Goal: Task Accomplishment & Management: Use online tool/utility

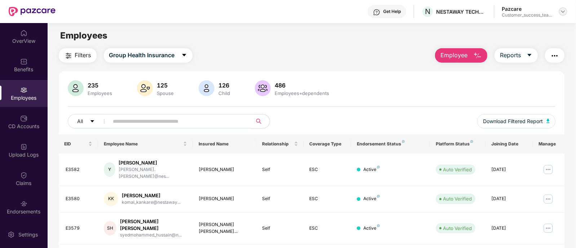
click at [563, 10] on img at bounding box center [563, 12] width 6 height 6
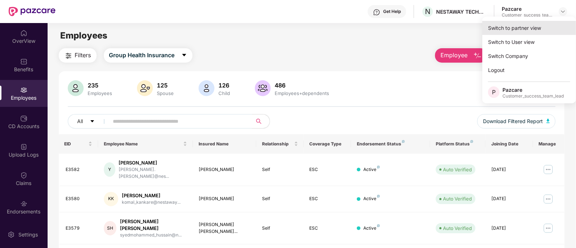
click at [520, 21] on div "Switch to partner view" at bounding box center [529, 28] width 94 height 14
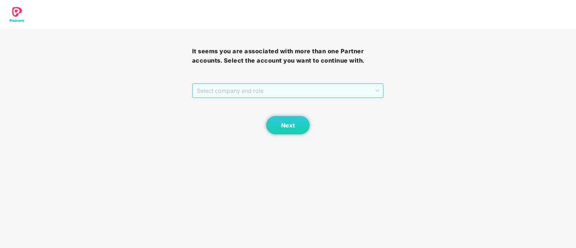
click at [287, 96] on span "Select company and role" at bounding box center [288, 91] width 183 height 14
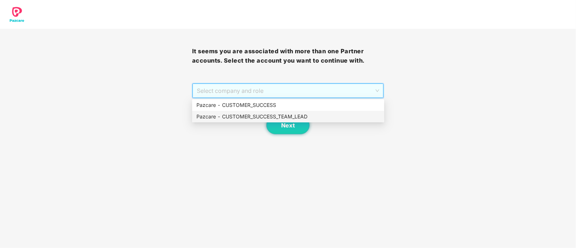
click at [308, 116] on div "Pazcare - CUSTOMER_SUCCESS_TEAM_LEAD" at bounding box center [287, 117] width 183 height 8
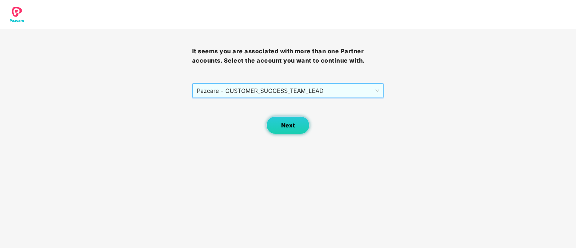
click at [279, 129] on button "Next" at bounding box center [287, 125] width 43 height 18
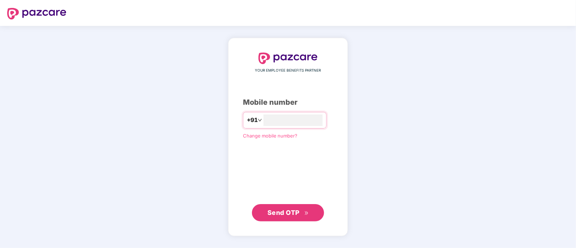
type input "**********"
click at [282, 212] on span "Send OTP" at bounding box center [283, 213] width 32 height 8
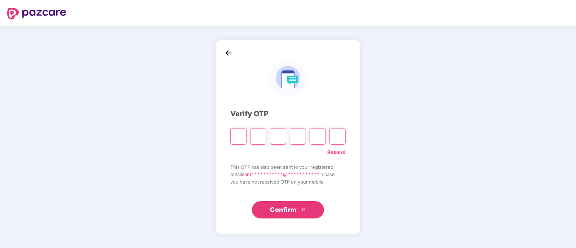
type input "*"
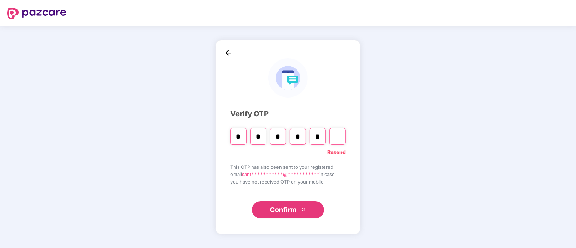
type input "*"
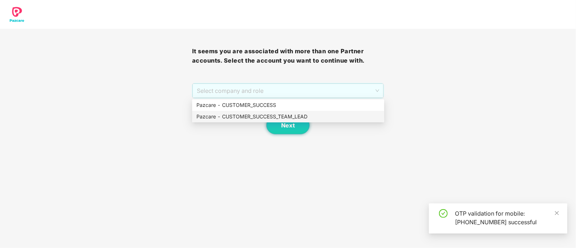
drag, startPoint x: 258, startPoint y: 89, endPoint x: 282, endPoint y: 115, distance: 35.0
click at [282, 115] on body "It seems you are associated with more than one Partner accounts. Select the acc…" at bounding box center [288, 124] width 576 height 248
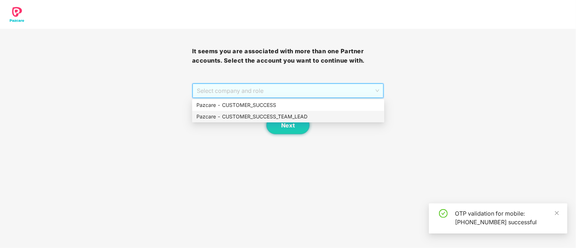
click at [282, 115] on div "Pazcare - CUSTOMER_SUCCESS_TEAM_LEAD" at bounding box center [287, 117] width 183 height 8
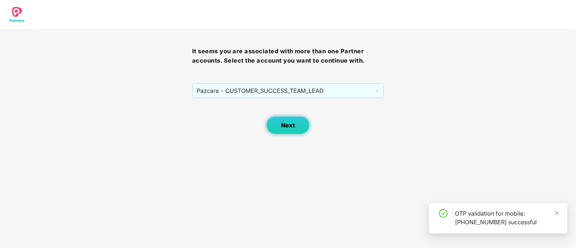
click at [295, 121] on button "Next" at bounding box center [287, 125] width 43 height 18
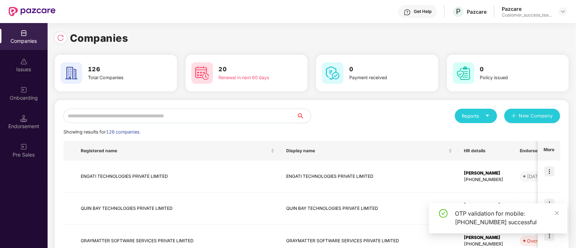
click at [260, 116] on input "text" at bounding box center [179, 116] width 233 height 14
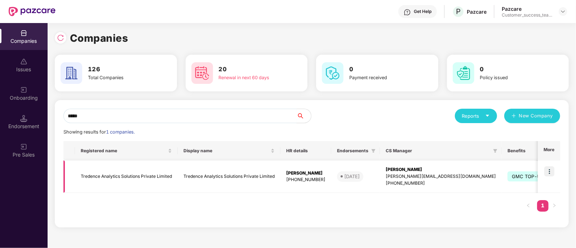
type input "*****"
click at [78, 172] on td "Tredence Analytics Solutions Private Limited" at bounding box center [126, 177] width 103 height 32
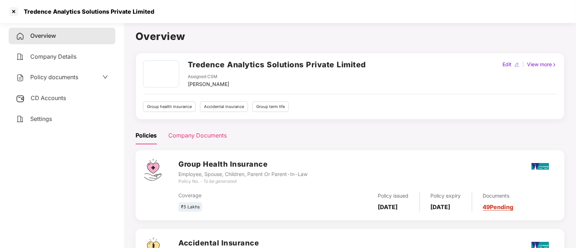
click at [183, 132] on div "Company Documents" at bounding box center [197, 135] width 58 height 9
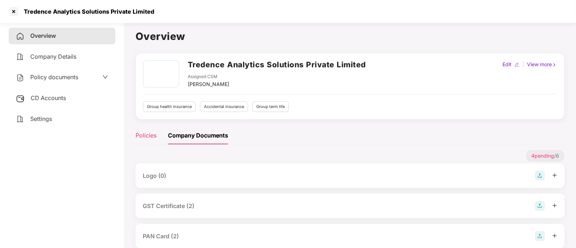
click at [155, 134] on div "Policies" at bounding box center [146, 135] width 21 height 9
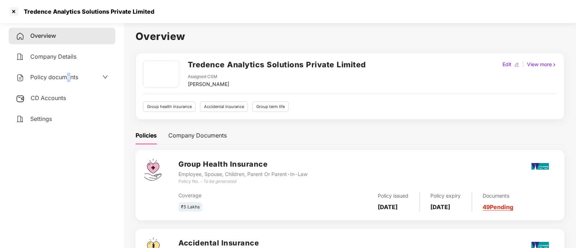
drag, startPoint x: 69, startPoint y: 85, endPoint x: 64, endPoint y: 83, distance: 5.5
click at [64, 83] on div "Policy documents" at bounding box center [62, 77] width 107 height 17
click at [75, 79] on span "Policy documents" at bounding box center [54, 77] width 48 height 7
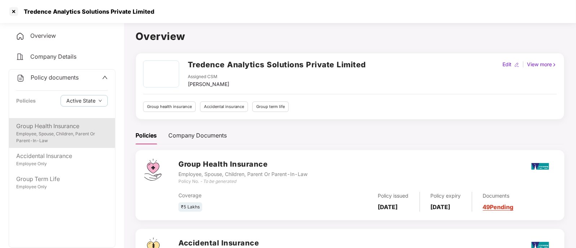
click at [63, 128] on div "Group Health Insurance" at bounding box center [62, 126] width 92 height 9
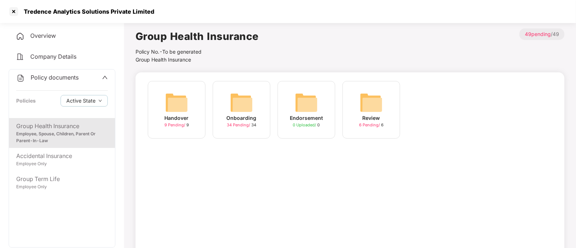
click at [192, 118] on div "Handover 9 Pending / 9" at bounding box center [177, 110] width 58 height 58
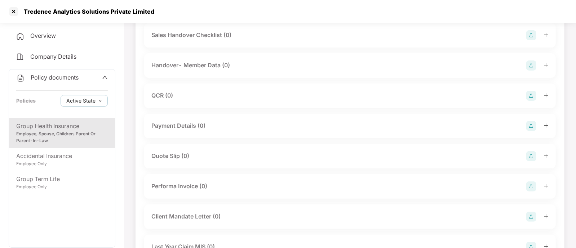
scroll to position [123, 0]
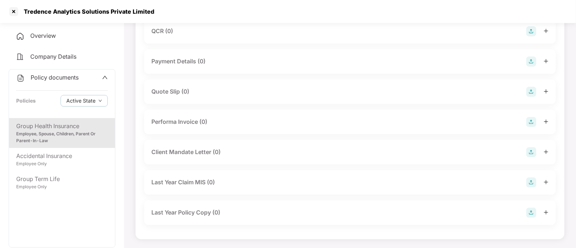
click at [74, 79] on span "Policy documents" at bounding box center [55, 77] width 48 height 7
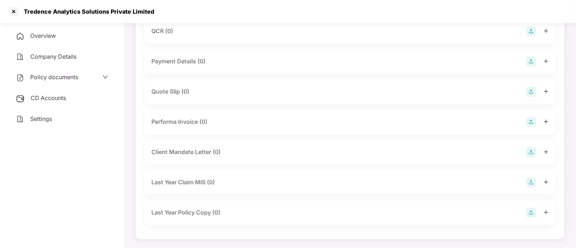
click at [74, 79] on span "Policy documents" at bounding box center [54, 77] width 48 height 7
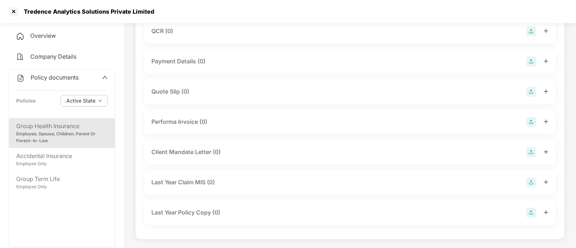
scroll to position [0, 0]
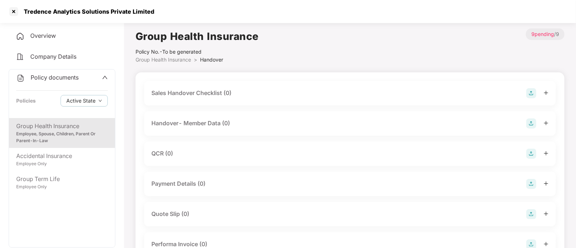
click at [178, 58] on span "Group Health Insurance" at bounding box center [164, 60] width 56 height 6
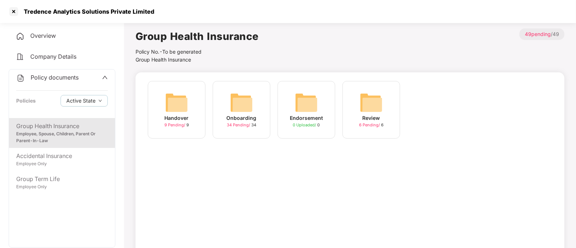
click at [236, 104] on img at bounding box center [241, 102] width 23 height 23
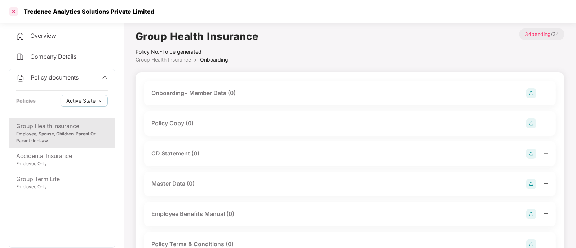
click at [8, 12] on div at bounding box center [14, 12] width 12 height 12
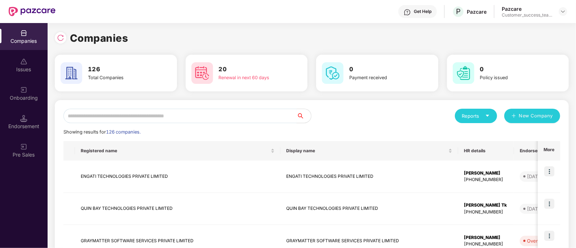
click at [116, 111] on input "text" at bounding box center [179, 116] width 233 height 14
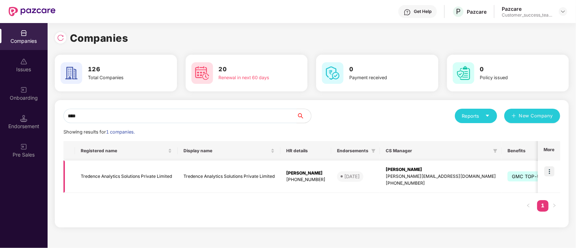
type input "****"
click at [551, 171] on img at bounding box center [549, 172] width 10 height 10
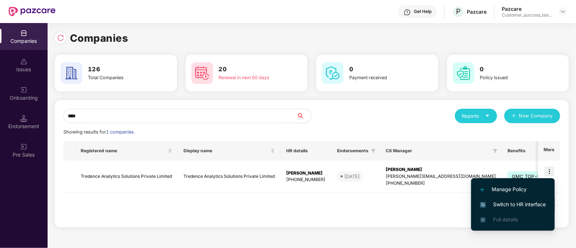
click at [512, 206] on span "Switch to HR interface" at bounding box center [513, 205] width 66 height 8
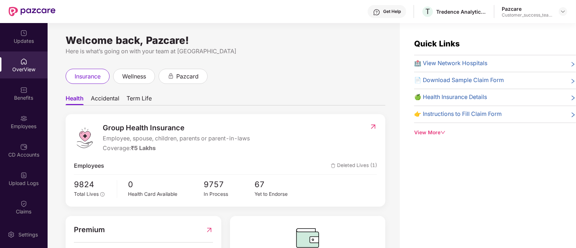
click at [30, 118] on div "Employees" at bounding box center [24, 122] width 48 height 27
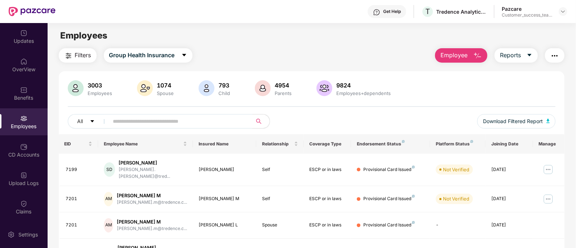
click at [165, 123] on input "text" at bounding box center [177, 121] width 129 height 11
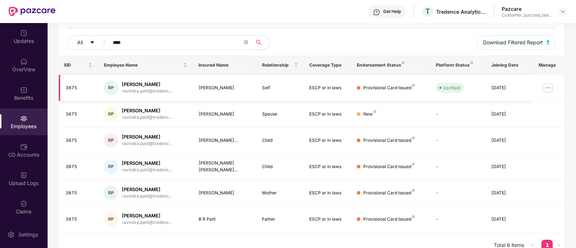
scroll to position [81, 0]
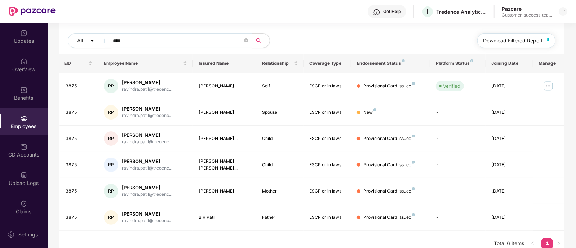
type input "****"
click at [503, 43] on span "Download Filtered Report" at bounding box center [513, 41] width 60 height 8
